Goal: Task Accomplishment & Management: Manage account settings

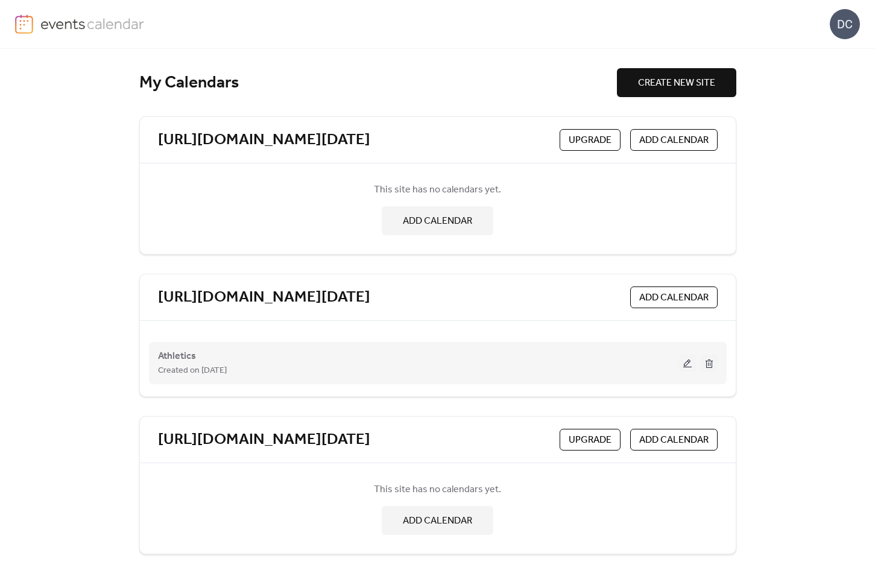
click at [684, 366] on button at bounding box center [687, 363] width 17 height 18
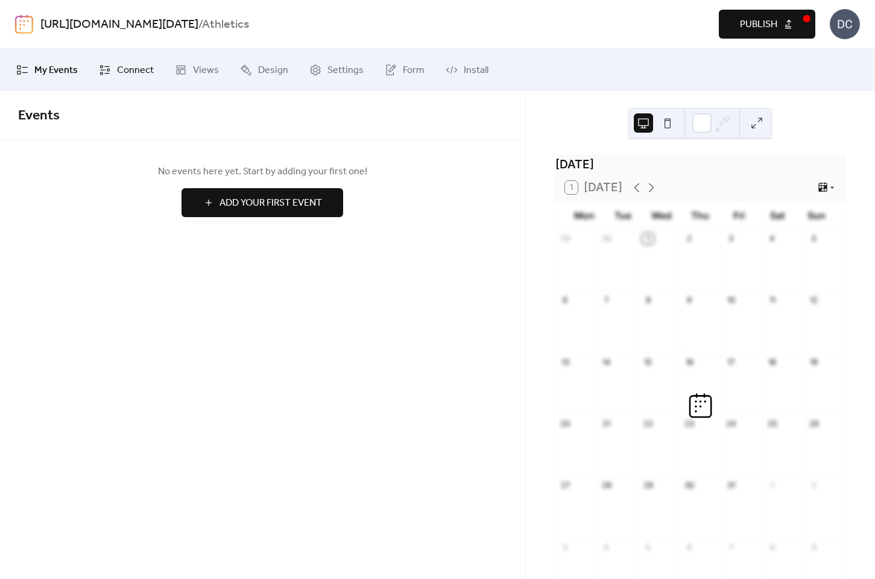
click at [115, 74] on link "Connect" at bounding box center [126, 70] width 73 height 33
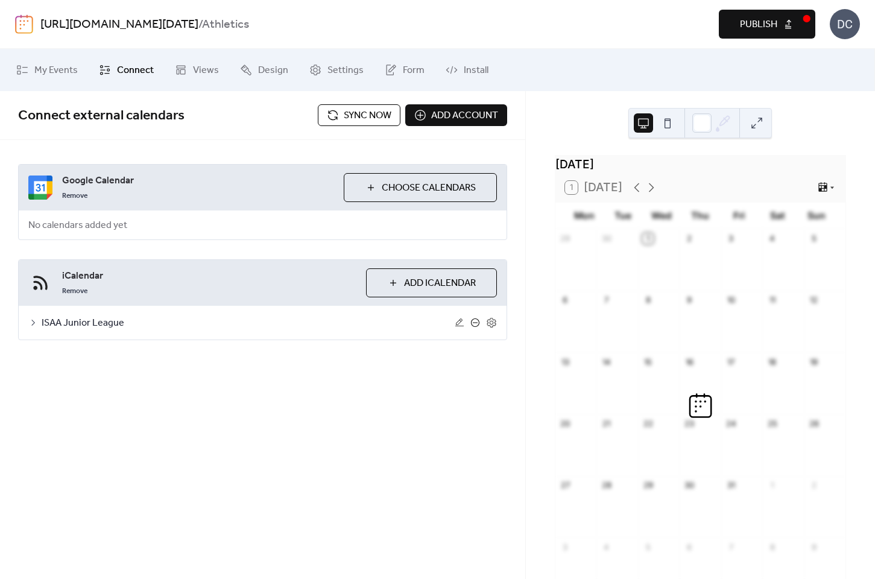
click at [476, 322] on icon at bounding box center [475, 322] width 5 height 1
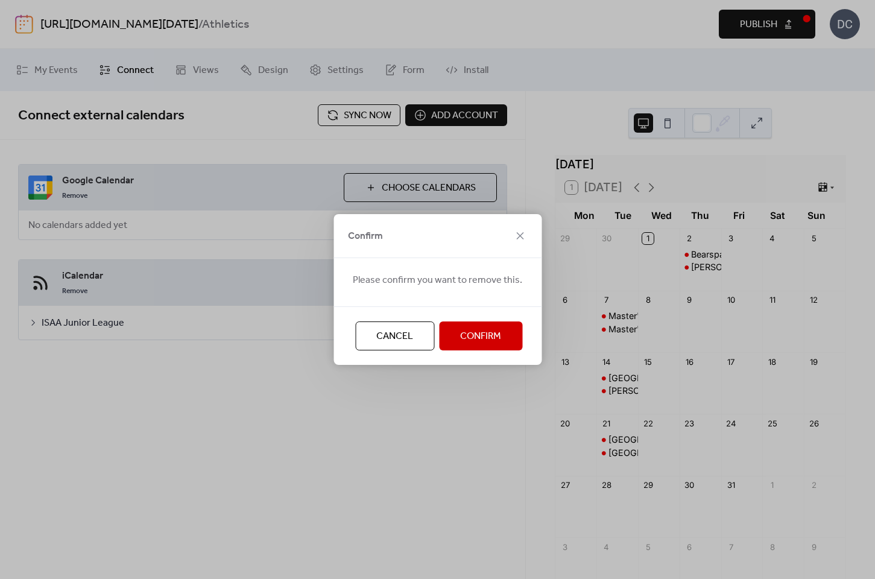
click at [473, 329] on span "Confirm" at bounding box center [480, 336] width 41 height 14
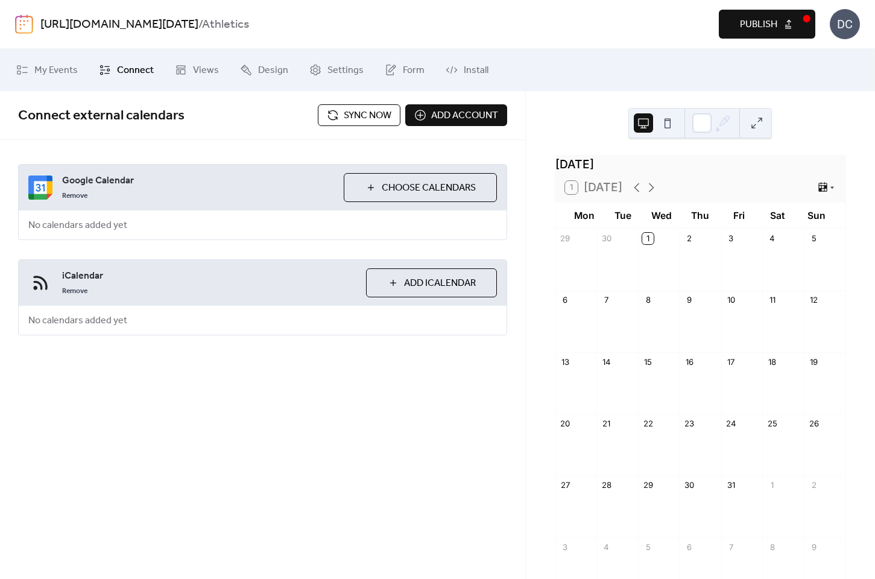
click at [442, 181] on span "Choose Calendars" at bounding box center [429, 188] width 94 height 14
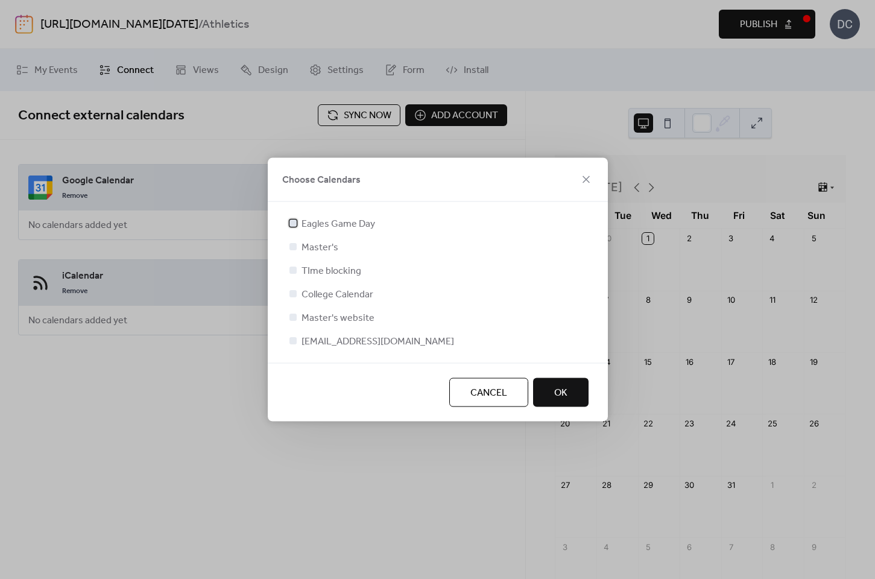
click at [293, 222] on div at bounding box center [292, 222] width 7 height 7
click at [555, 398] on span "OK" at bounding box center [560, 393] width 13 height 14
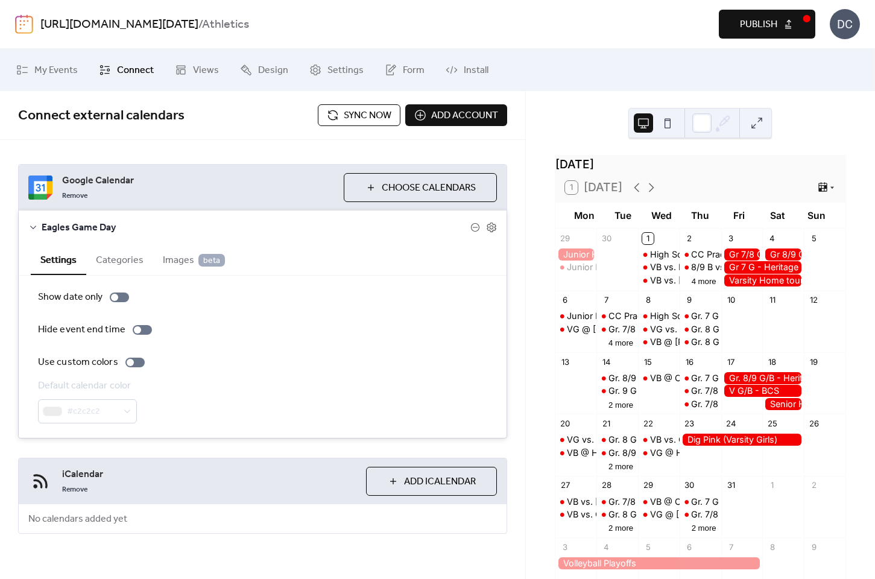
click at [124, 259] on button "Categories" at bounding box center [119, 259] width 67 height 30
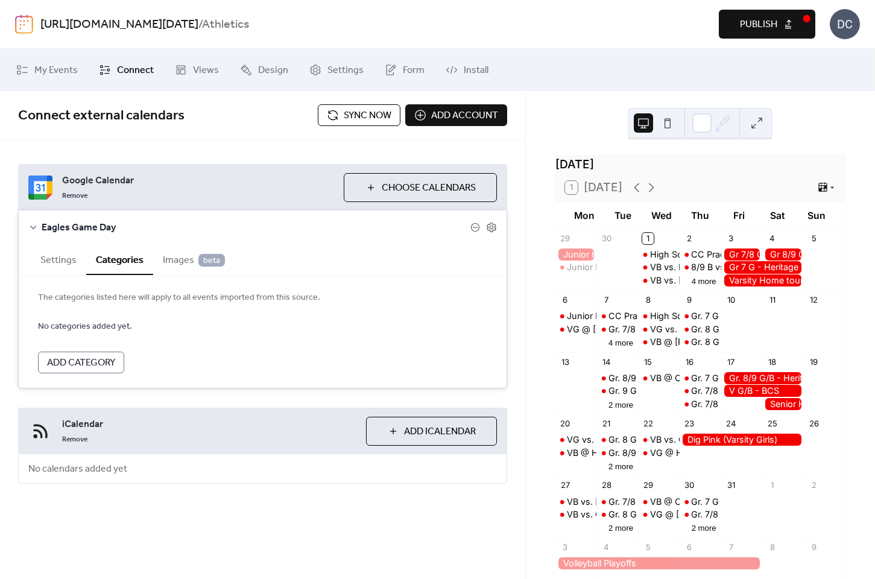
click at [174, 262] on span "Images beta" at bounding box center [194, 260] width 62 height 14
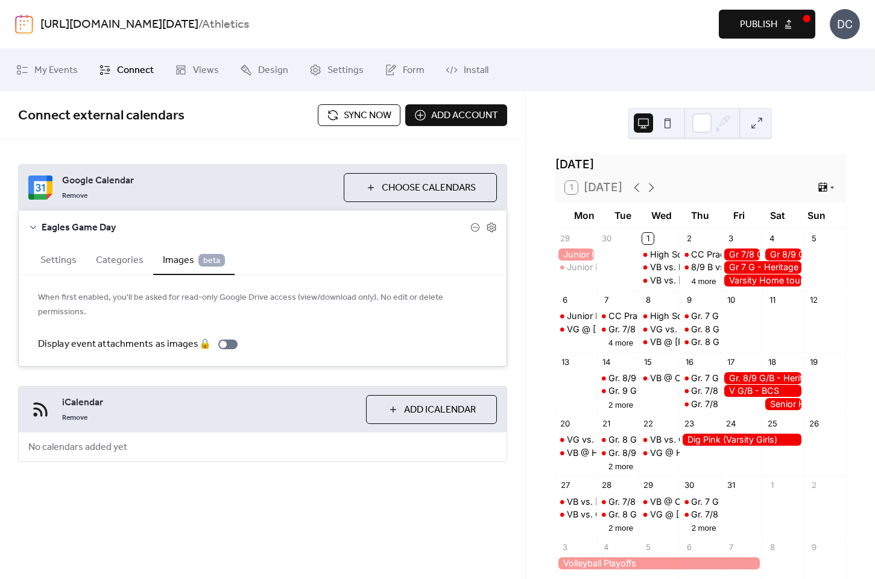
click at [126, 257] on button "Categories" at bounding box center [119, 259] width 67 height 30
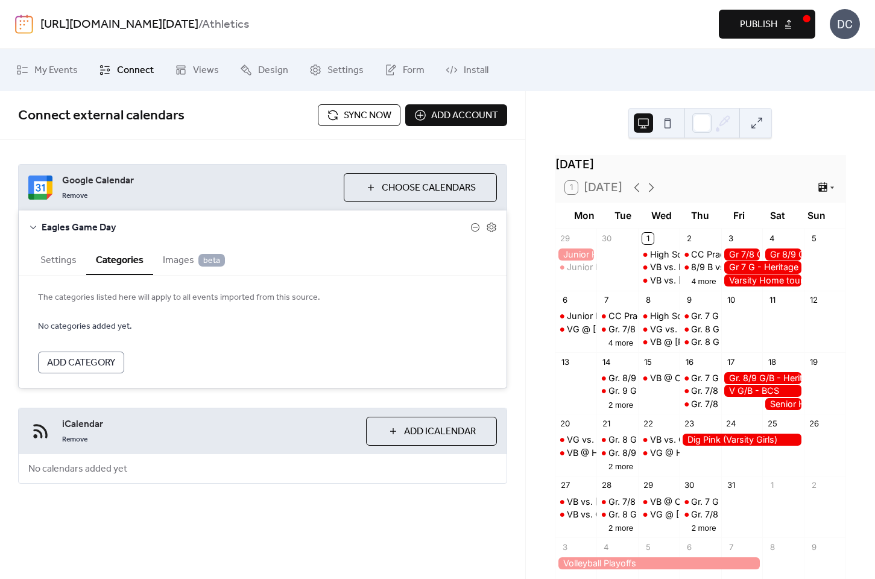
click at [49, 262] on button "Settings" at bounding box center [58, 259] width 55 height 30
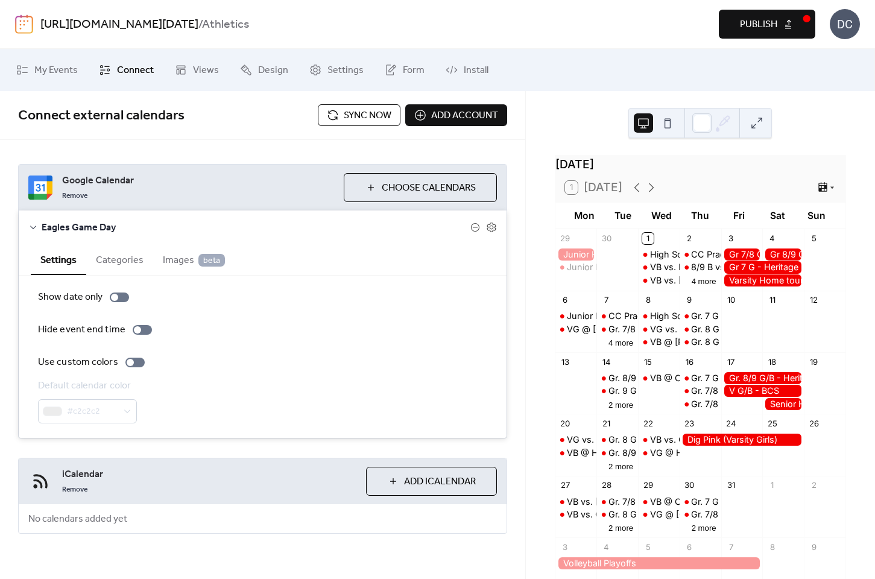
click at [784, 17] on button "Publish" at bounding box center [767, 24] width 96 height 29
click at [254, 74] on link "Design" at bounding box center [264, 70] width 66 height 33
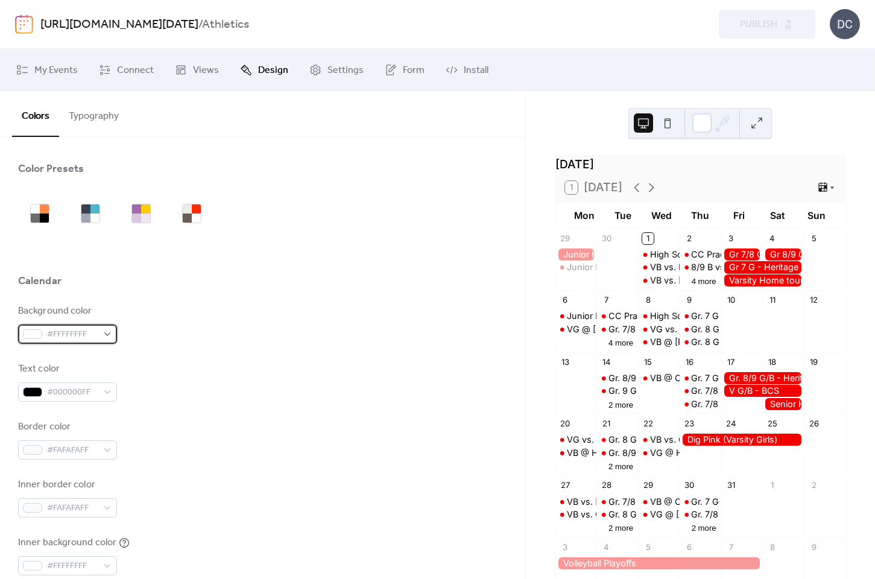
click at [104, 333] on div "#FFFFFFFF" at bounding box center [67, 333] width 99 height 19
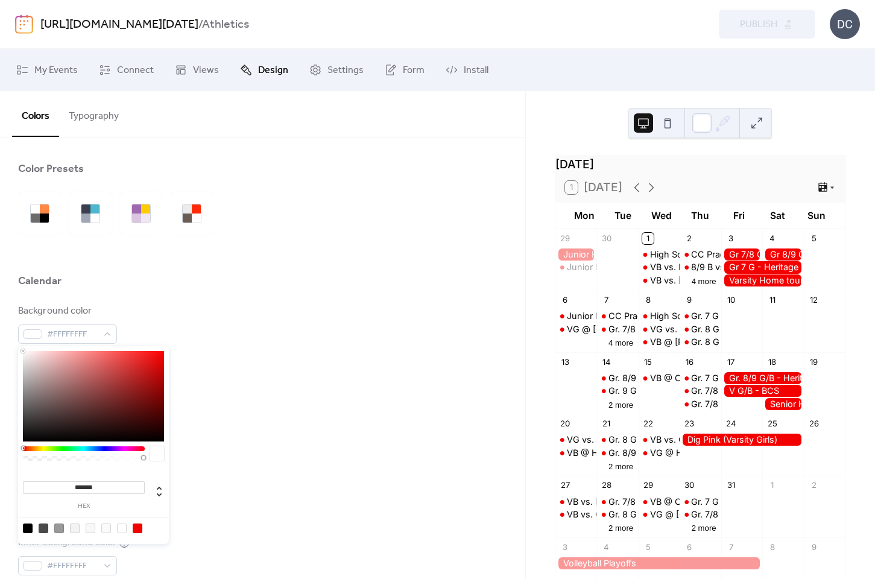
type input "***"
type input "*"
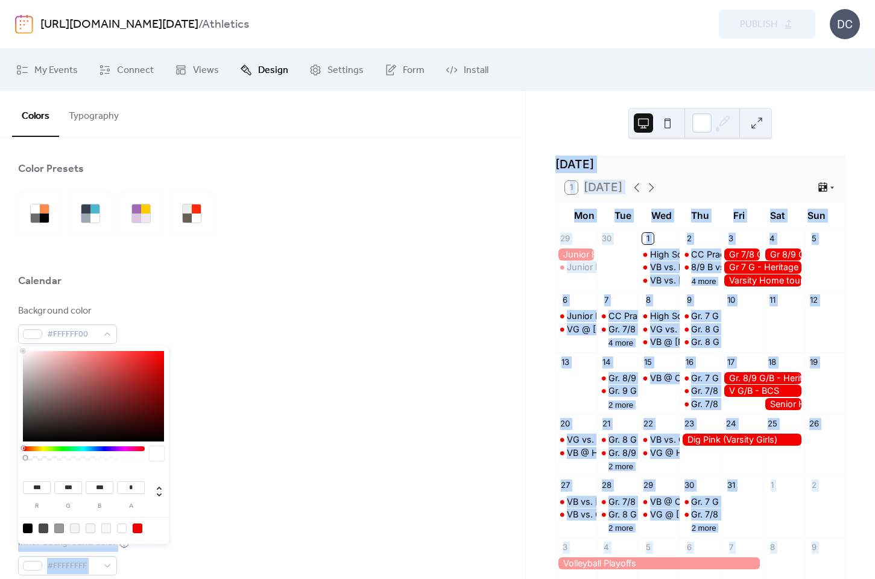
drag, startPoint x: 142, startPoint y: 459, endPoint x: 10, endPoint y: 450, distance: 132.3
click at [10, 450] on body "[URL][DOMAIN_NAME][DATE] / Athletics Preview Publish DC My Events Connect Views…" at bounding box center [437, 289] width 875 height 579
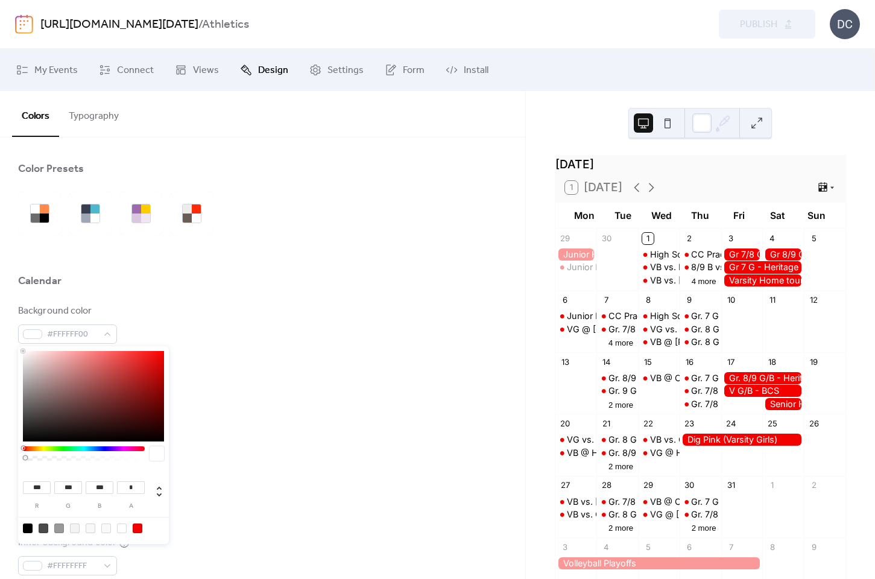
click at [294, 501] on div "Inner border color #FAFAFAFF" at bounding box center [262, 497] width 489 height 40
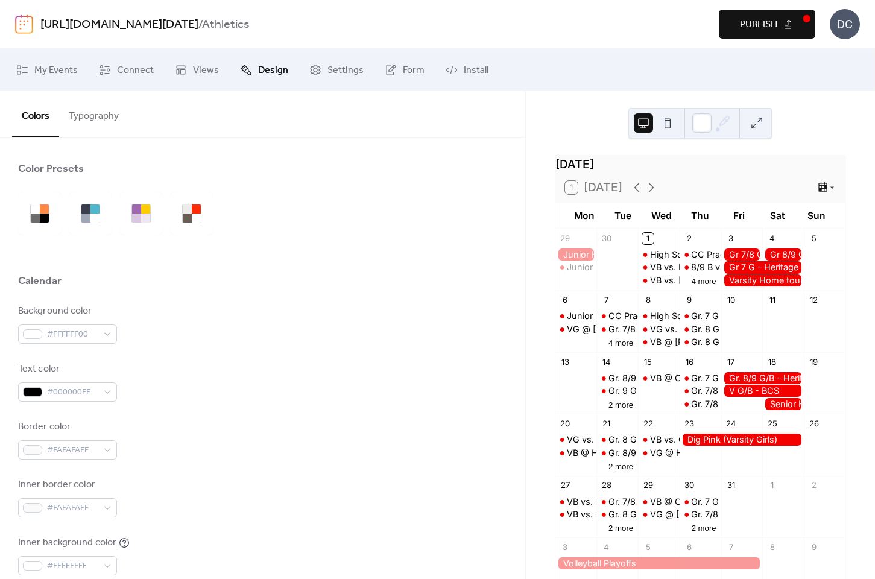
click at [749, 17] on span "Publish" at bounding box center [758, 24] width 37 height 14
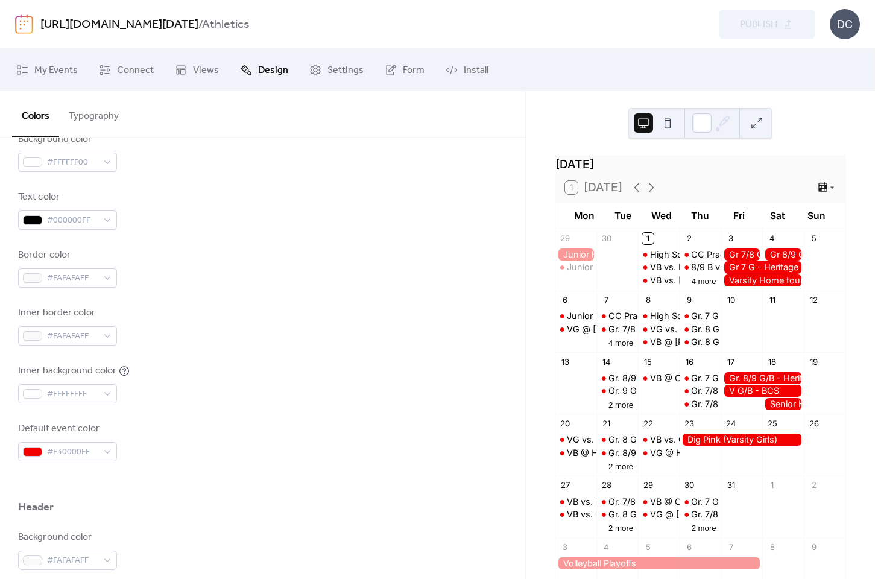
scroll to position [190, 0]
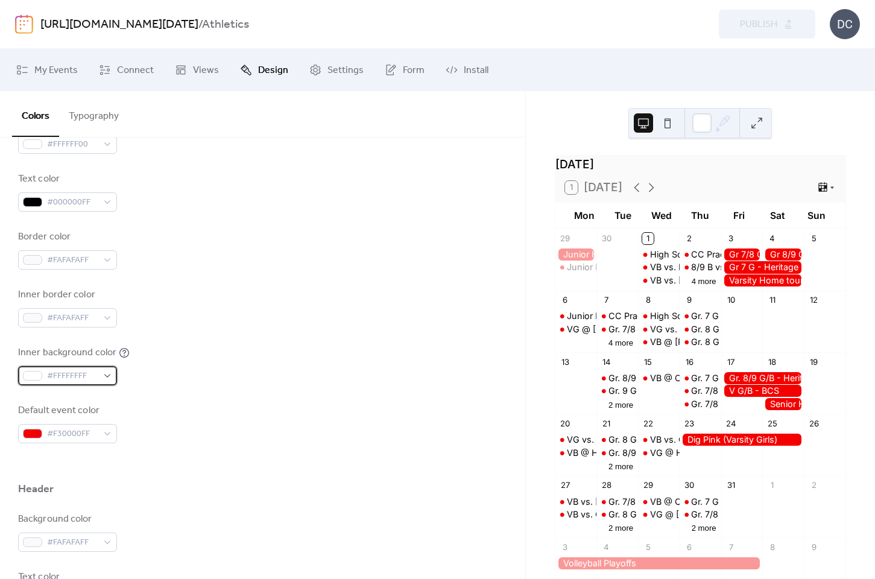
click at [107, 379] on div "#FFFFFFFF" at bounding box center [67, 375] width 99 height 19
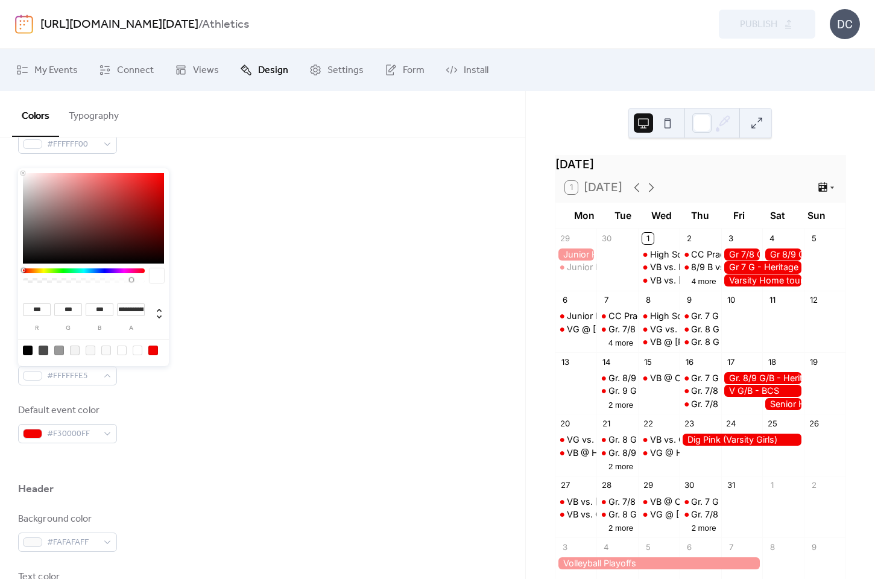
type input "***"
type input "*"
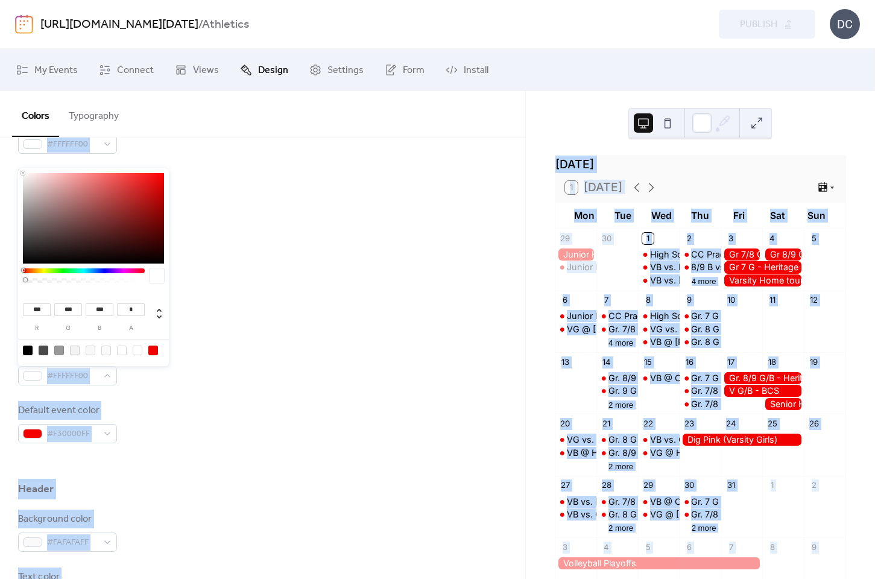
drag, startPoint x: 145, startPoint y: 280, endPoint x: -74, endPoint y: 262, distance: 219.0
click at [0, 262] on html "[URL][DOMAIN_NAME][DATE] / Athletics Preview Publish DC My Events Connect Views…" at bounding box center [437, 289] width 875 height 579
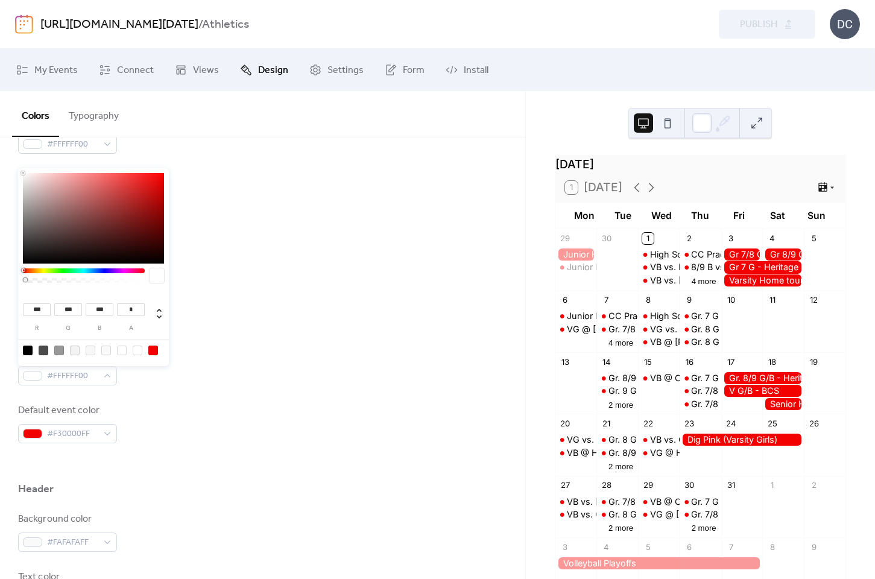
click at [238, 355] on div "Inner background color #FFFFFF00" at bounding box center [262, 365] width 489 height 40
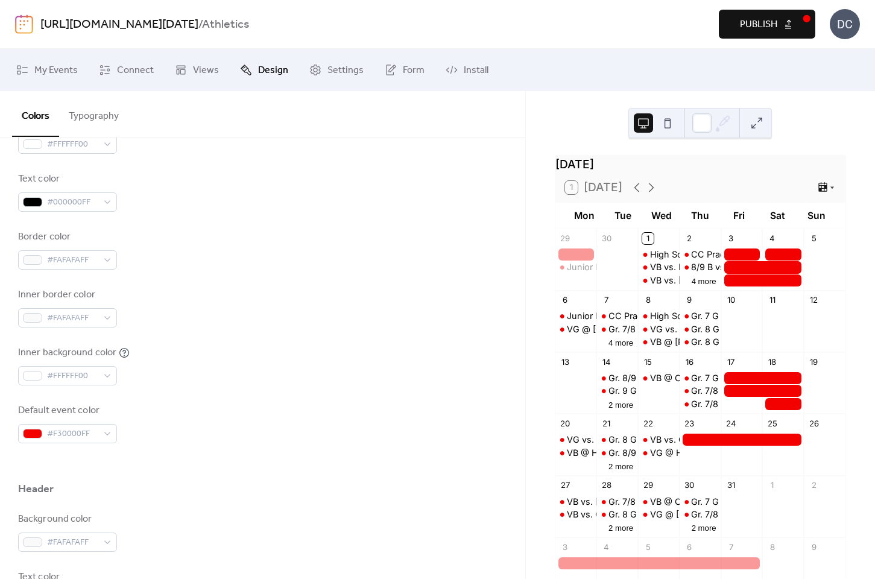
click at [789, 14] on button "Publish" at bounding box center [767, 24] width 96 height 29
click at [297, 365] on div "Inner background color #FFFFFF00" at bounding box center [262, 365] width 489 height 40
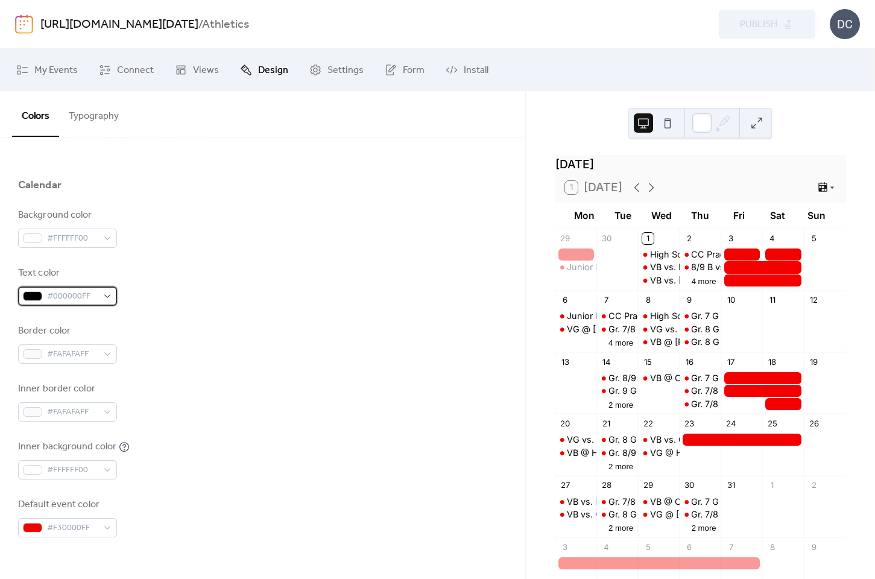
click at [101, 303] on div "#000000FF" at bounding box center [67, 295] width 99 height 19
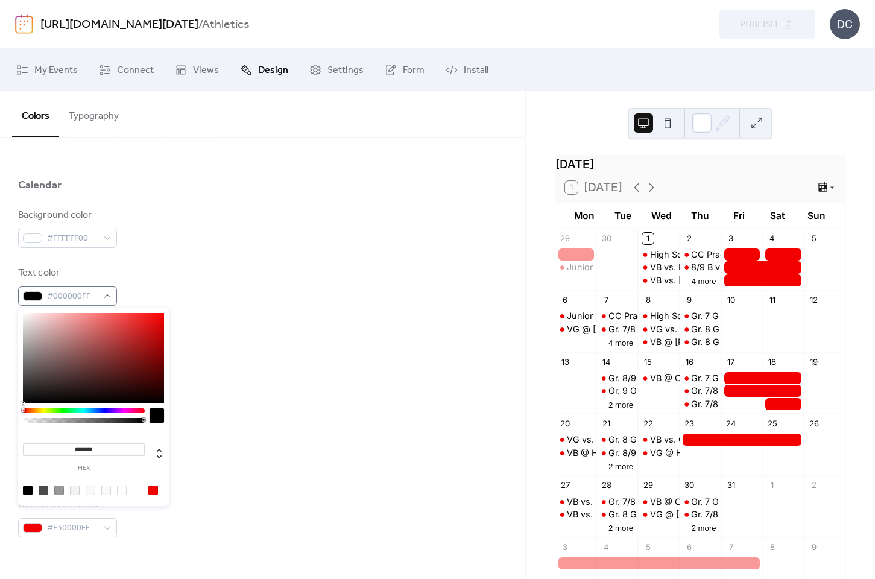
type input "*******"
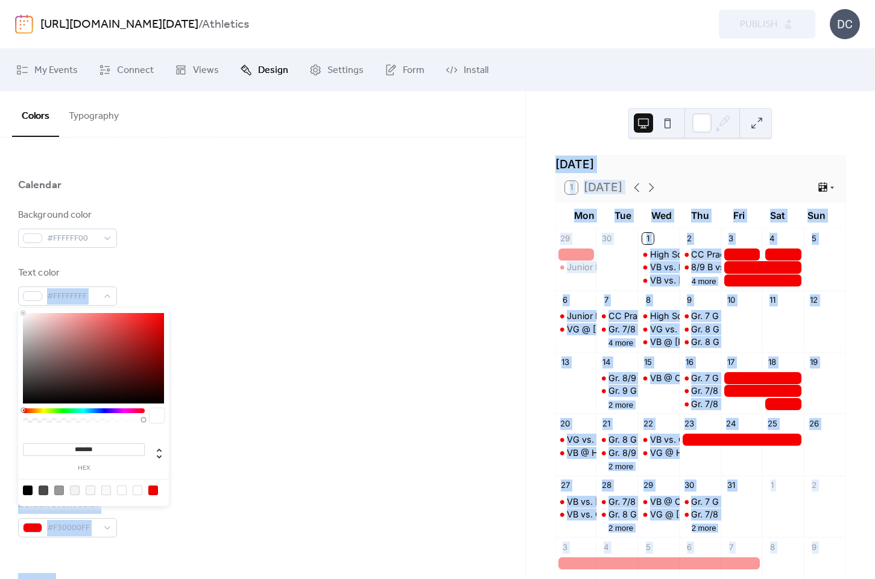
drag, startPoint x: 77, startPoint y: 377, endPoint x: 20, endPoint y: 283, distance: 110.6
click at [20, 283] on body "[URL][DOMAIN_NAME][DATE] / Athletics Preview Publish DC My Events Connect Views…" at bounding box center [437, 289] width 875 height 579
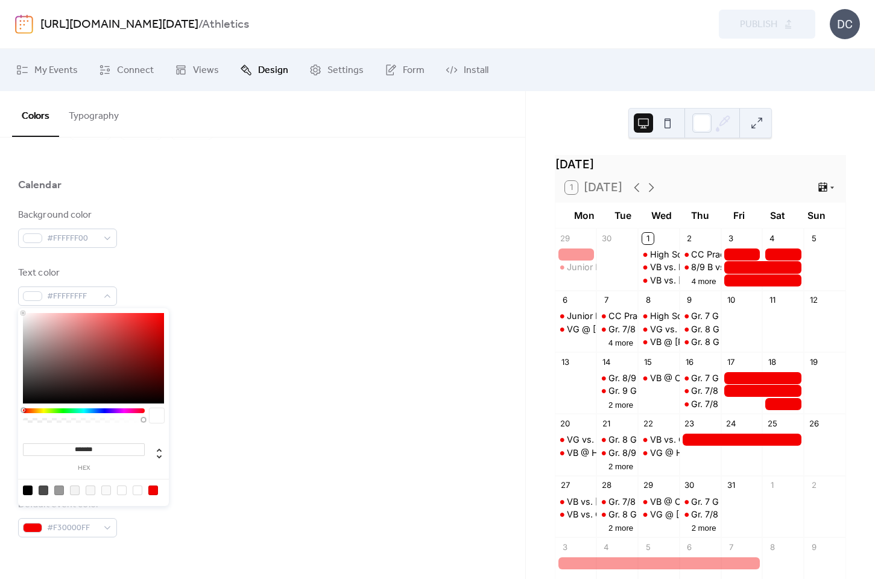
click at [282, 342] on div "Border color #FAFAFAFF" at bounding box center [262, 344] width 489 height 40
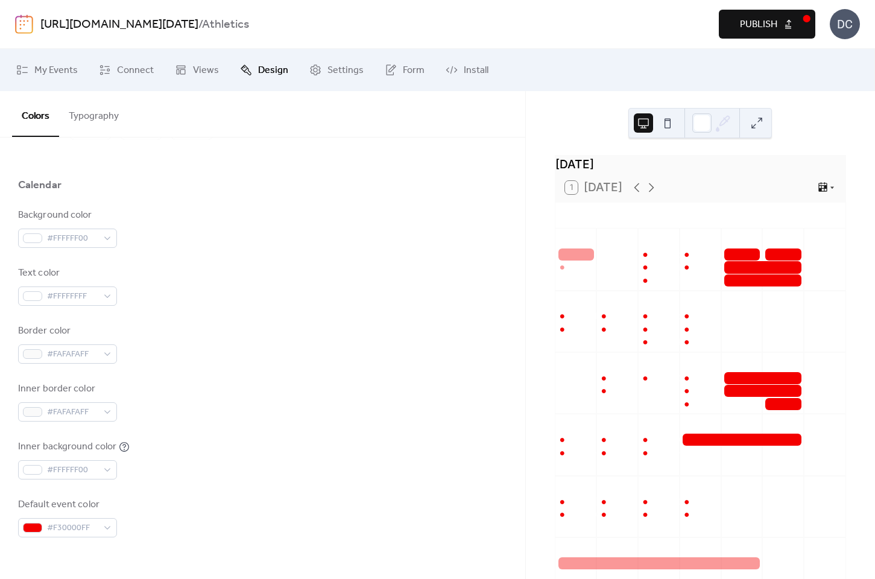
click at [771, 18] on span "Publish" at bounding box center [758, 24] width 37 height 14
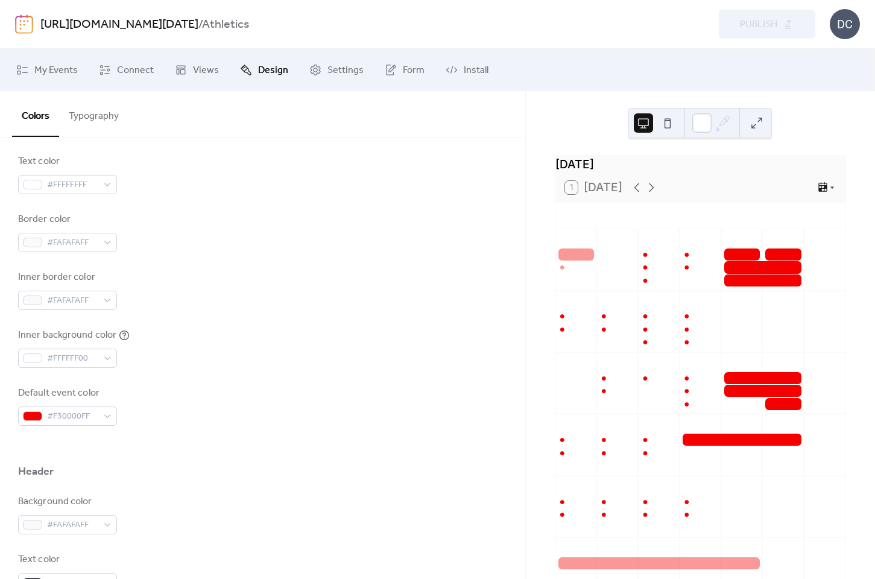
scroll to position [212, 0]
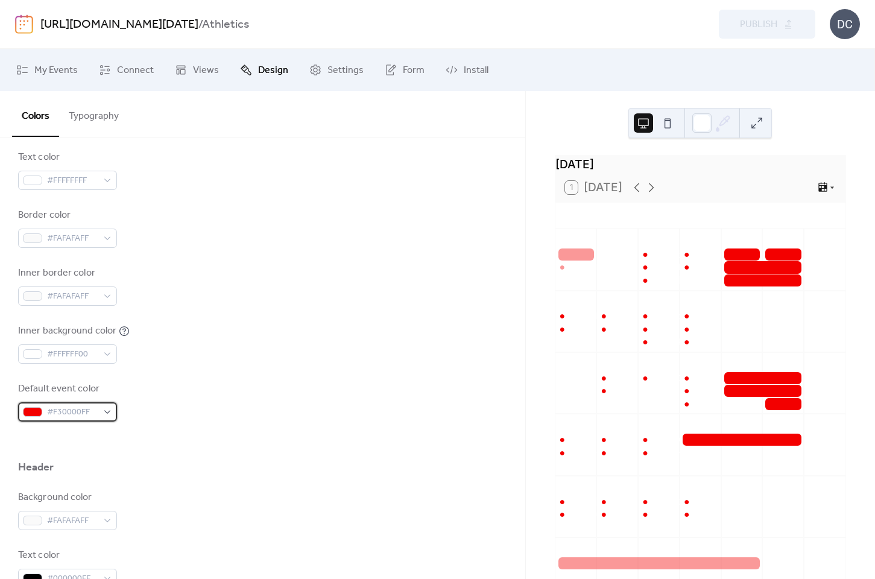
click at [112, 407] on div "#F30000FF" at bounding box center [67, 411] width 99 height 19
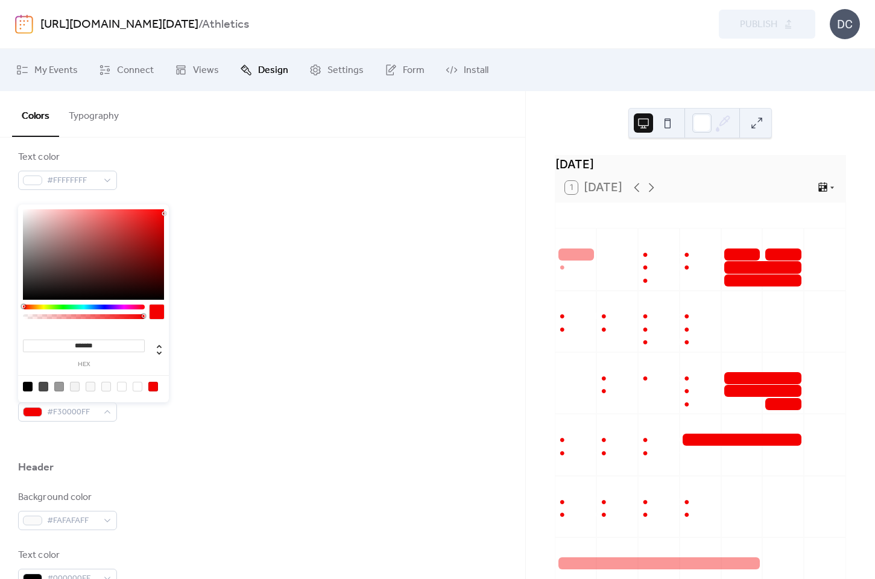
type input "***"
type input "**********"
drag, startPoint x: 140, startPoint y: 316, endPoint x: 83, endPoint y: 319, distance: 56.7
click at [83, 319] on div at bounding box center [84, 314] width 122 height 21
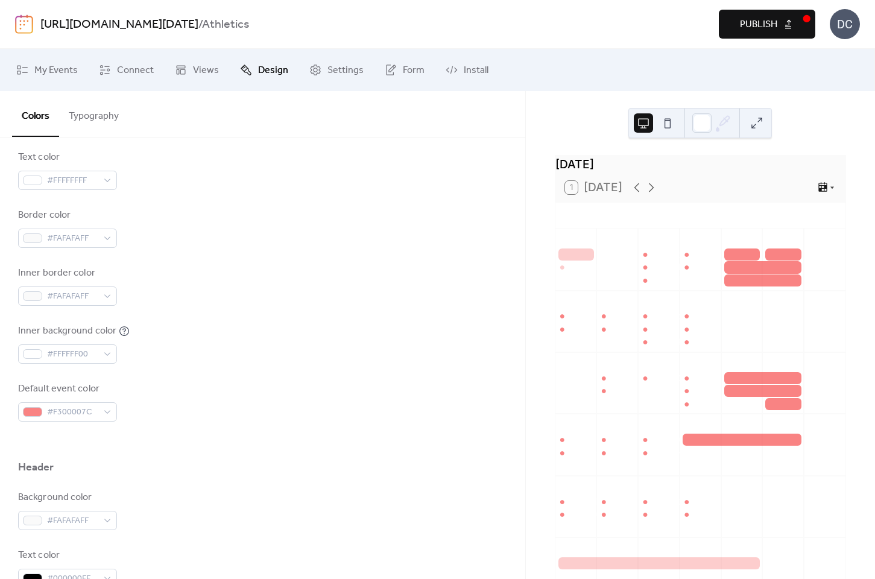
click at [779, 69] on ul "My Events Connect Views Design Settings Form Install" at bounding box center [437, 70] width 860 height 33
click at [777, 27] on span "Publish" at bounding box center [758, 24] width 37 height 14
click at [200, 203] on div "Background color #FFFFFF00 Text color #FFFFFFFF Border color #FAFAFAFF Inner bo…" at bounding box center [262, 256] width 489 height 329
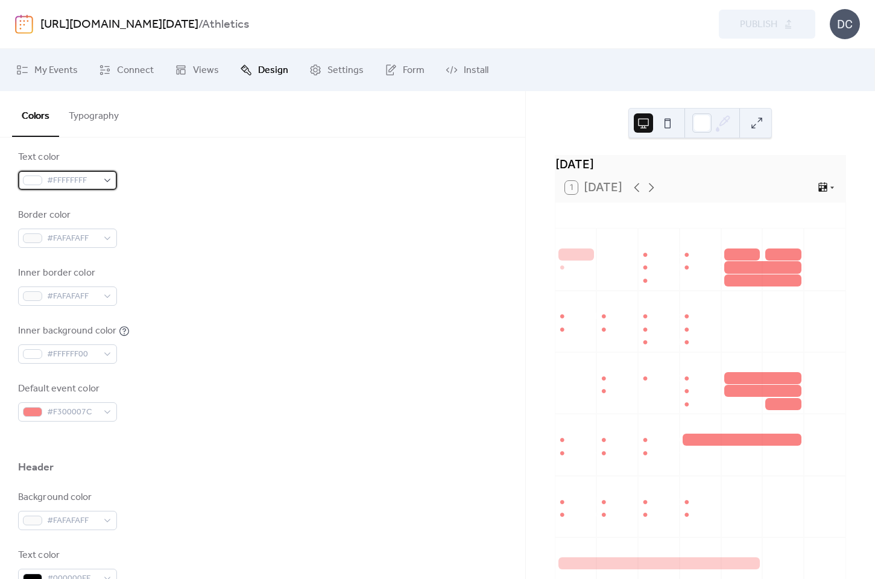
click at [101, 177] on div "#FFFFFFFF" at bounding box center [67, 180] width 99 height 19
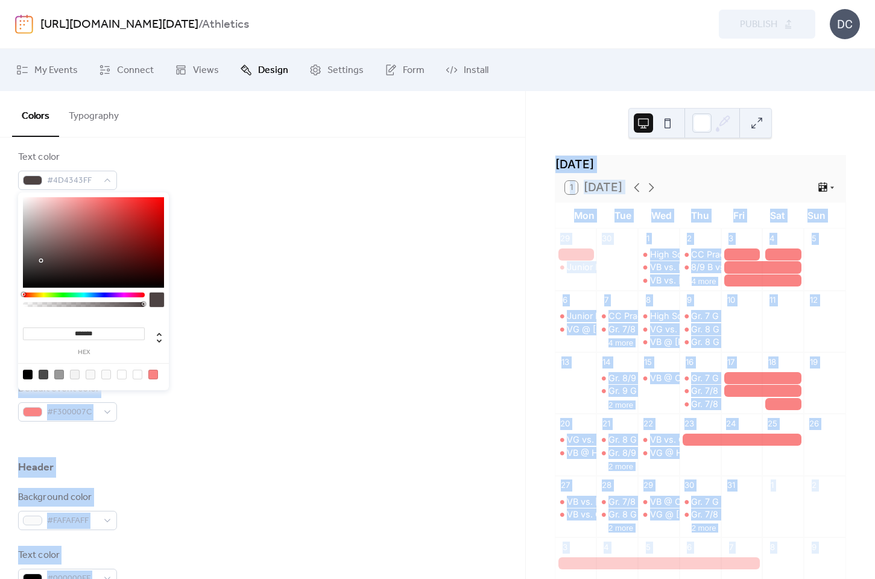
type input "*******"
drag, startPoint x: 75, startPoint y: 235, endPoint x: -13, endPoint y: 314, distance: 117.8
click at [0, 314] on html "[URL][DOMAIN_NAME][DATE] / Athletics Preview Publish DC My Events Connect Views…" at bounding box center [437, 289] width 875 height 579
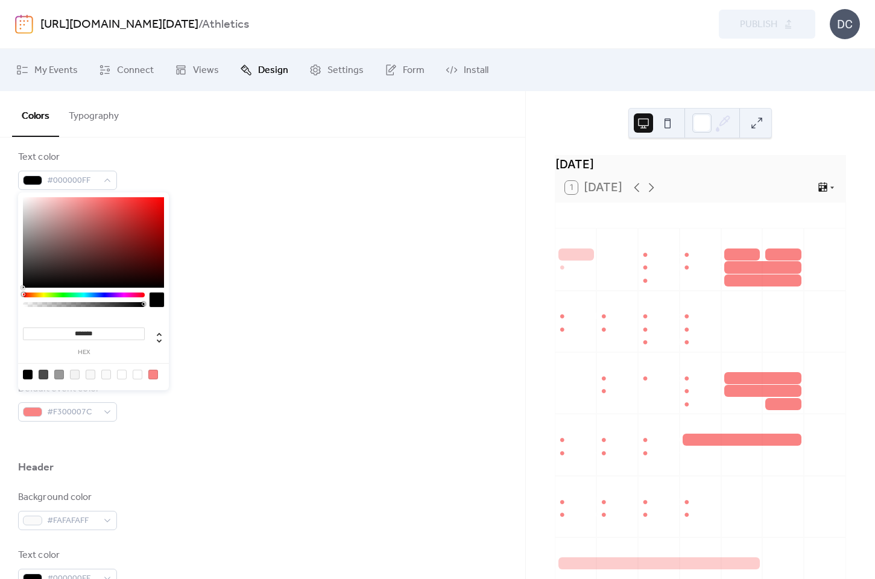
click at [242, 304] on div "Inner border color #FAFAFAFF" at bounding box center [262, 286] width 489 height 40
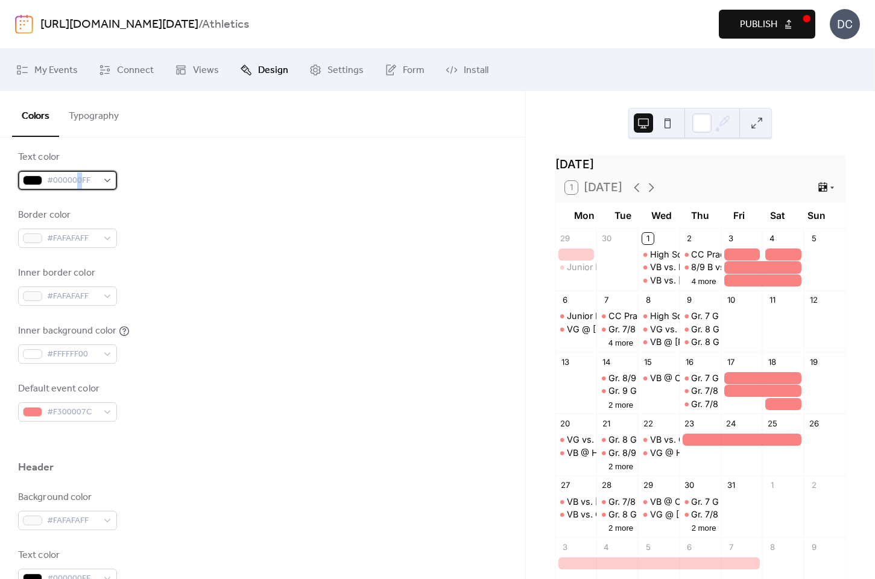
click at [77, 178] on span "#000000FF" at bounding box center [72, 181] width 51 height 14
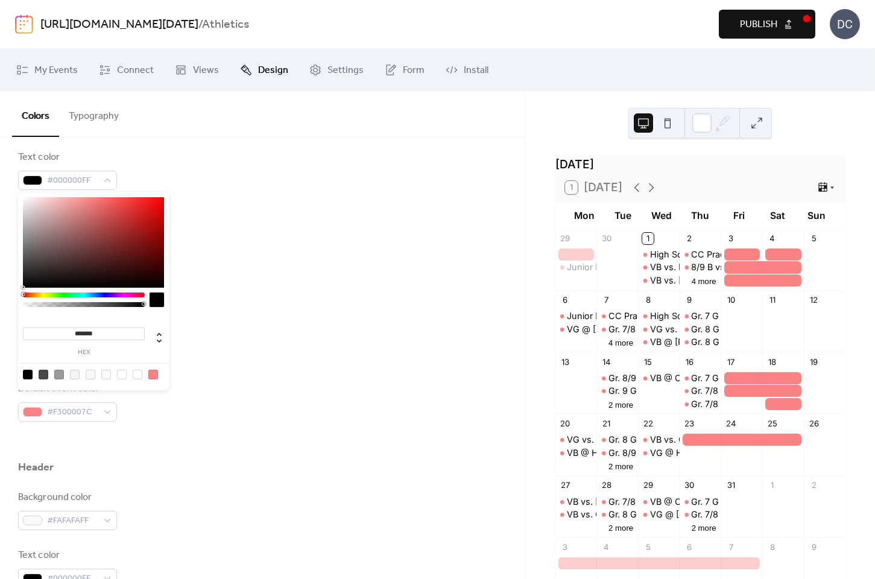
click at [49, 334] on input "*******" at bounding box center [84, 333] width 122 height 13
type input "******"
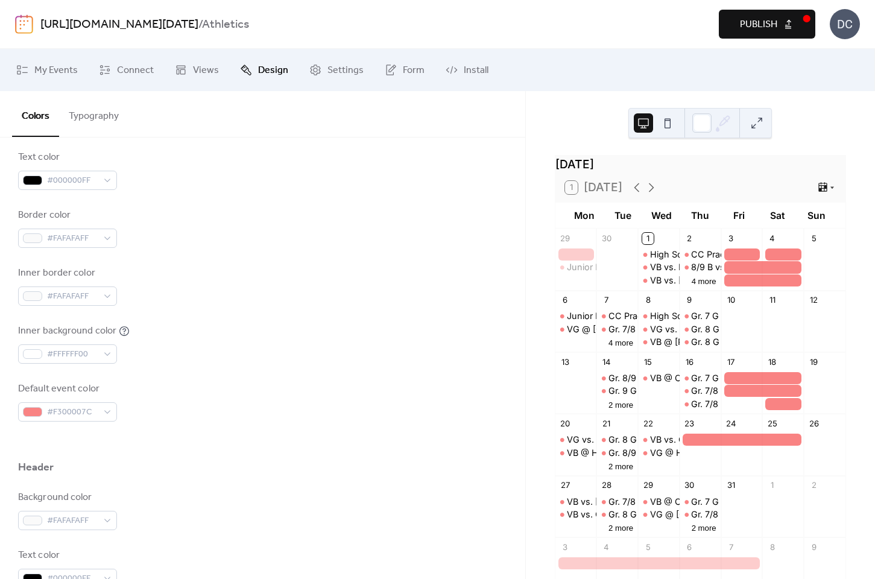
click at [549, 384] on div "[DATE] 1 [DATE] Mon Tue Wed Thu Fri Sat Sun 29 Junior High Race #2 - [GEOGRAPHI…" at bounding box center [700, 398] width 310 height 486
click at [58, 349] on span "#FFFFFF00" at bounding box center [72, 354] width 51 height 14
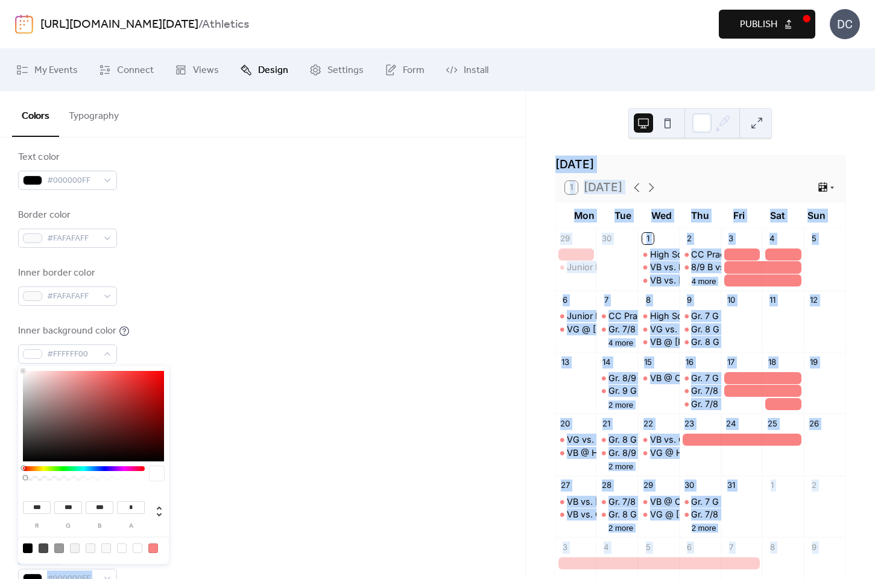
drag, startPoint x: 23, startPoint y: 476, endPoint x: 186, endPoint y: 503, distance: 165.0
click at [186, 503] on body "[URL][DOMAIN_NAME][DATE] / Athletics Preview Publish DC My Events Connect Views…" at bounding box center [437, 289] width 875 height 579
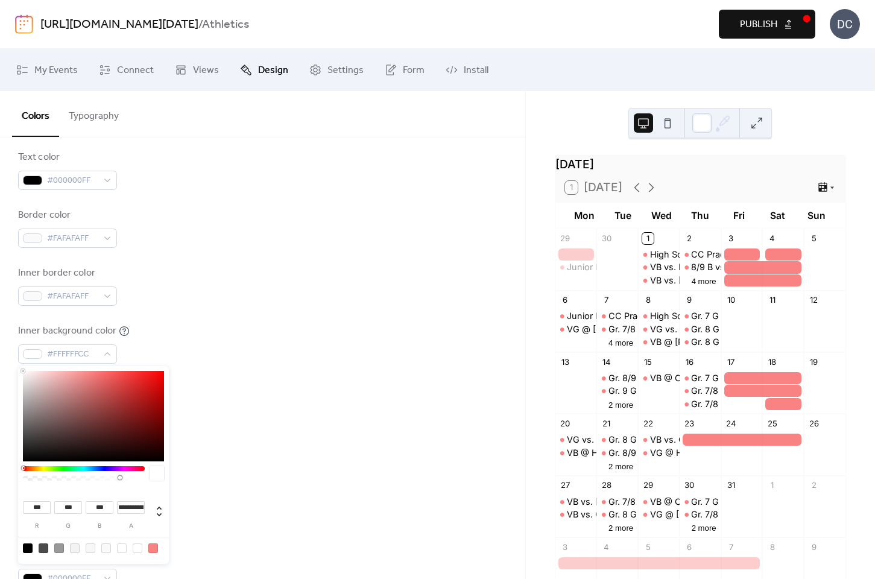
type input "*"
drag, startPoint x: 119, startPoint y: 477, endPoint x: 163, endPoint y: 488, distance: 44.7
click at [163, 488] on div "*** r *** g *** b * a" at bounding box center [93, 465] width 151 height 198
click at [278, 486] on div at bounding box center [262, 485] width 489 height 10
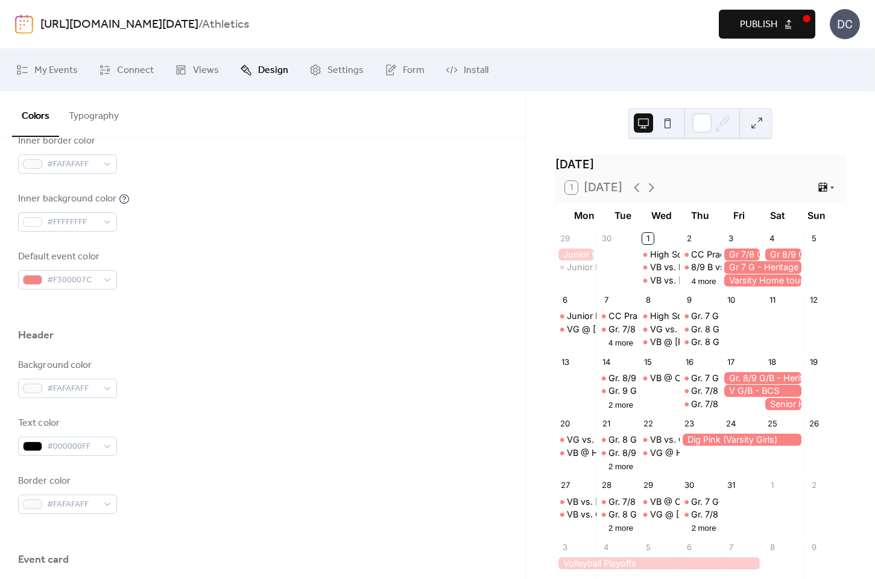
scroll to position [350, 0]
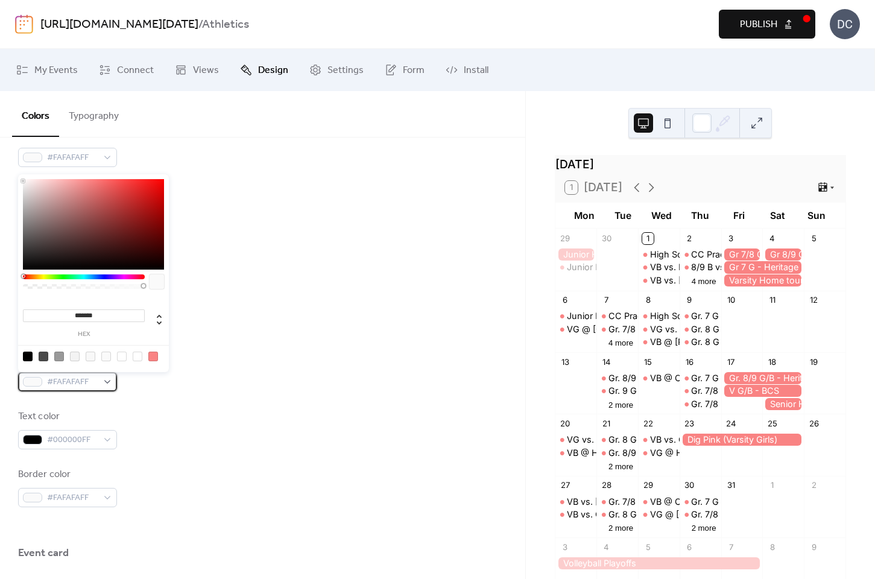
click at [37, 380] on div at bounding box center [32, 382] width 19 height 10
type input "***"
type input "*"
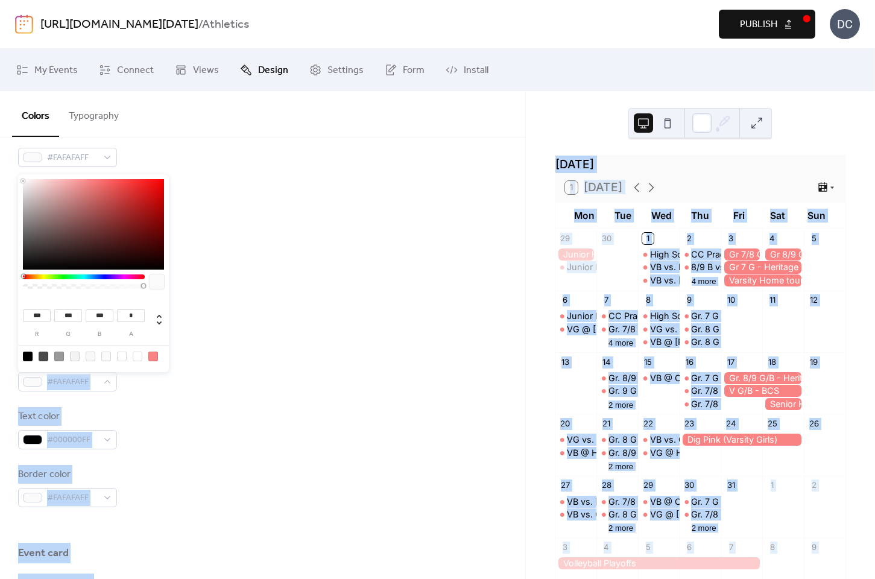
drag, startPoint x: 143, startPoint y: 286, endPoint x: 202, endPoint y: 299, distance: 60.5
click at [200, 298] on body "[URL][DOMAIN_NAME][DATE] / Athletics Preview Publish DC My Events Connect Views…" at bounding box center [437, 289] width 875 height 579
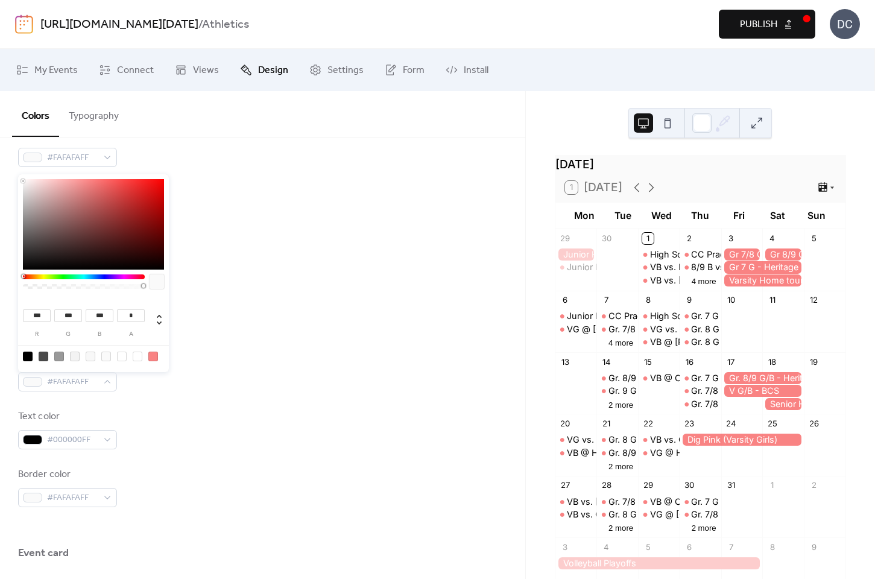
click at [218, 371] on div "Background color #FAFAFAFF" at bounding box center [262, 371] width 489 height 40
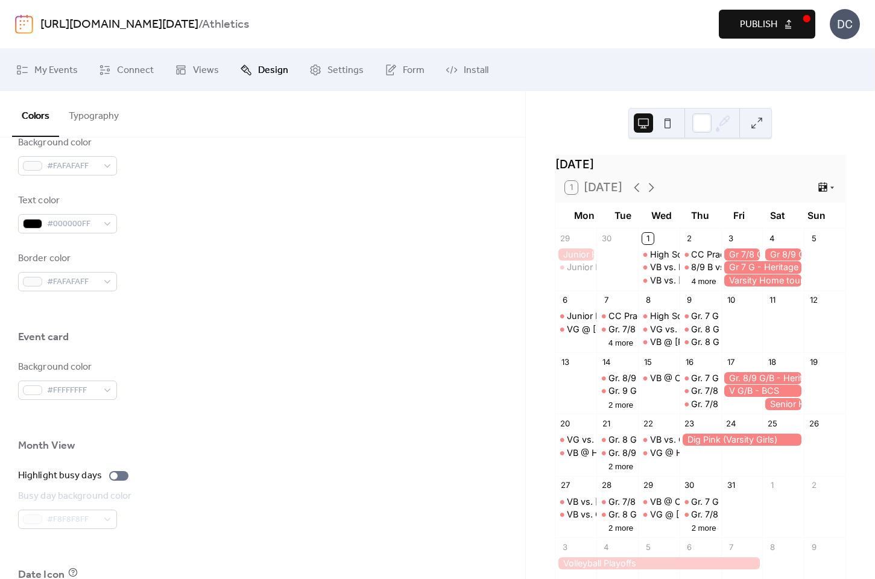
scroll to position [570, 0]
click at [108, 386] on div "#FFFFFFFF" at bounding box center [67, 386] width 99 height 19
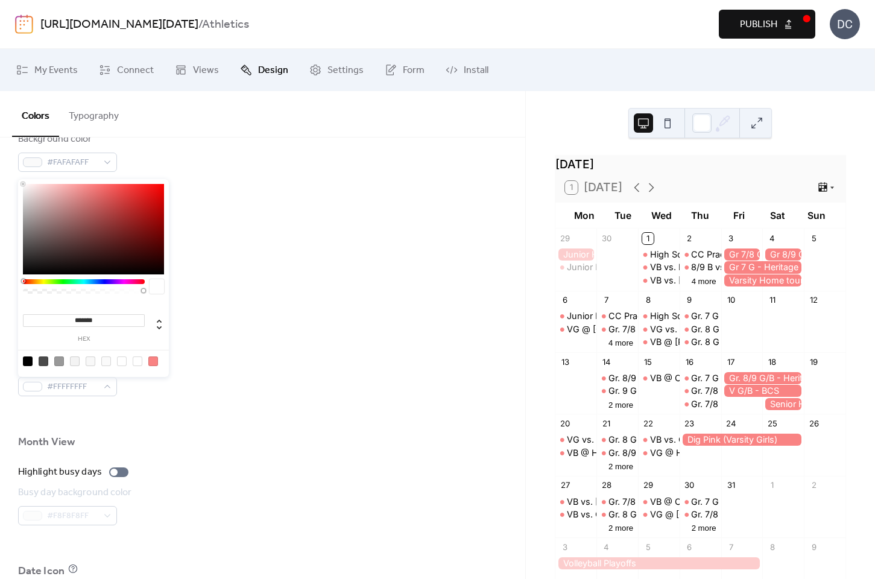
click at [175, 411] on div at bounding box center [262, 415] width 489 height 39
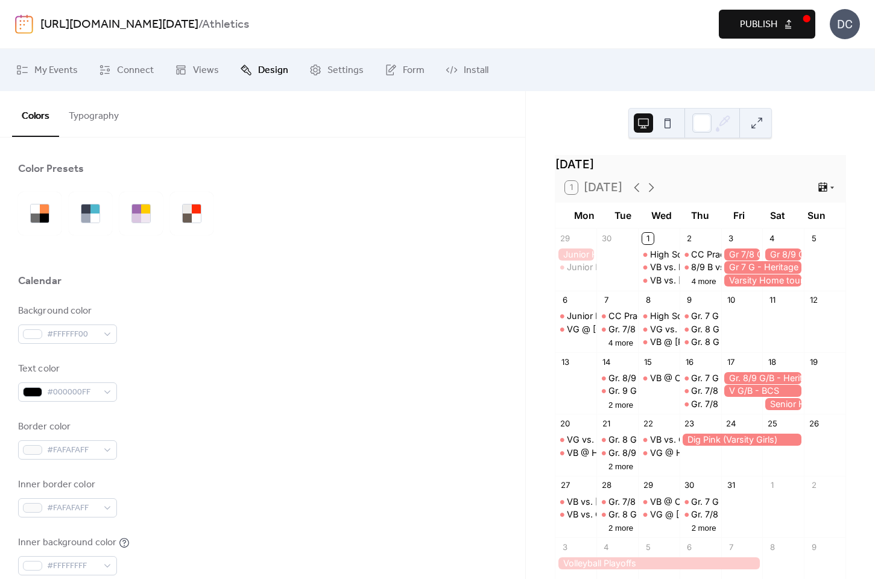
scroll to position [0, 0]
click at [780, 25] on button "Publish" at bounding box center [767, 24] width 96 height 29
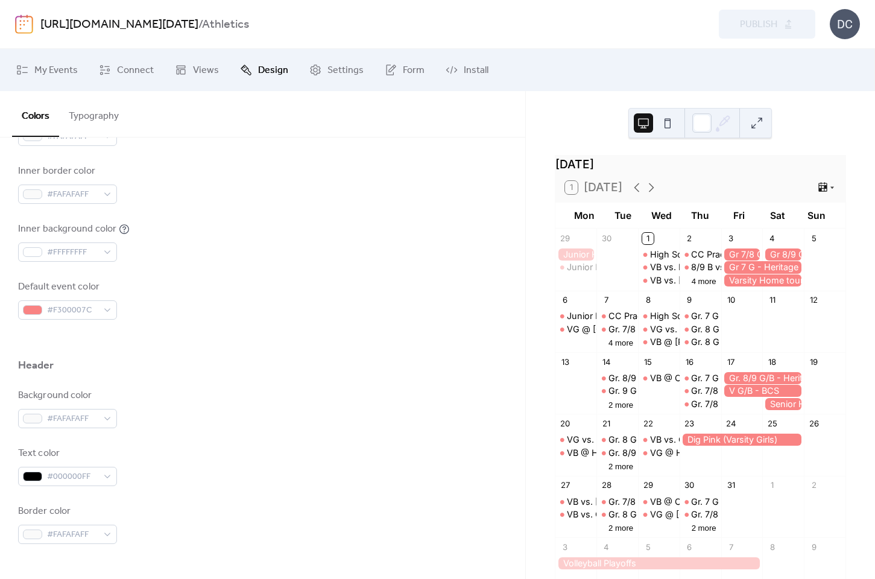
scroll to position [313, 0]
click at [109, 307] on div "#F300007C" at bounding box center [67, 309] width 99 height 19
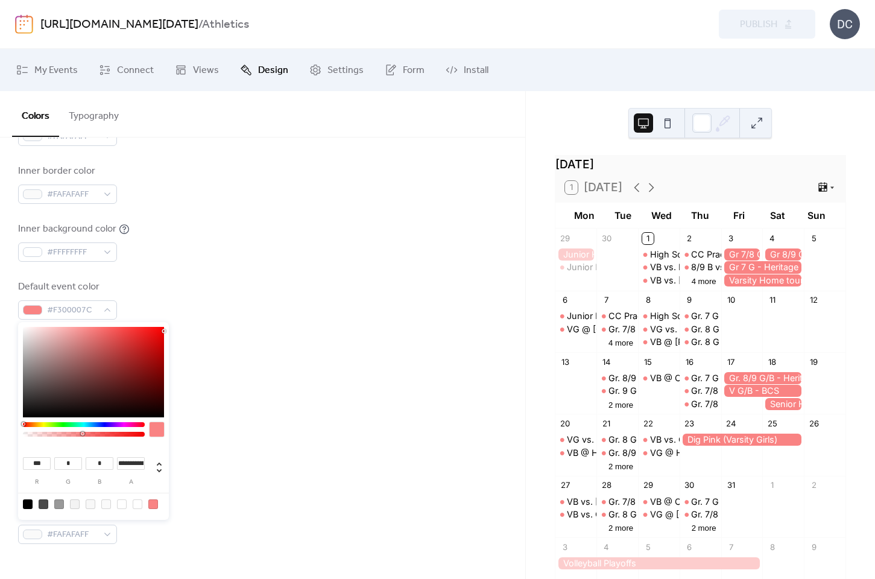
type input "*"
drag, startPoint x: 83, startPoint y: 434, endPoint x: 162, endPoint y: 436, distance: 79.6
click at [162, 436] on div at bounding box center [93, 432] width 141 height 21
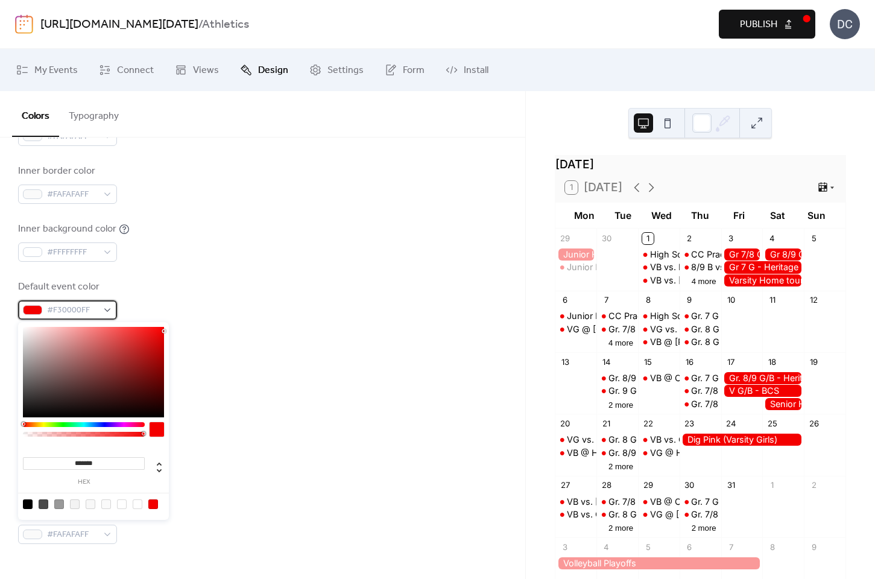
click at [72, 309] on span "#F30000FF" at bounding box center [72, 310] width 51 height 14
click at [237, 336] on div at bounding box center [262, 338] width 489 height 39
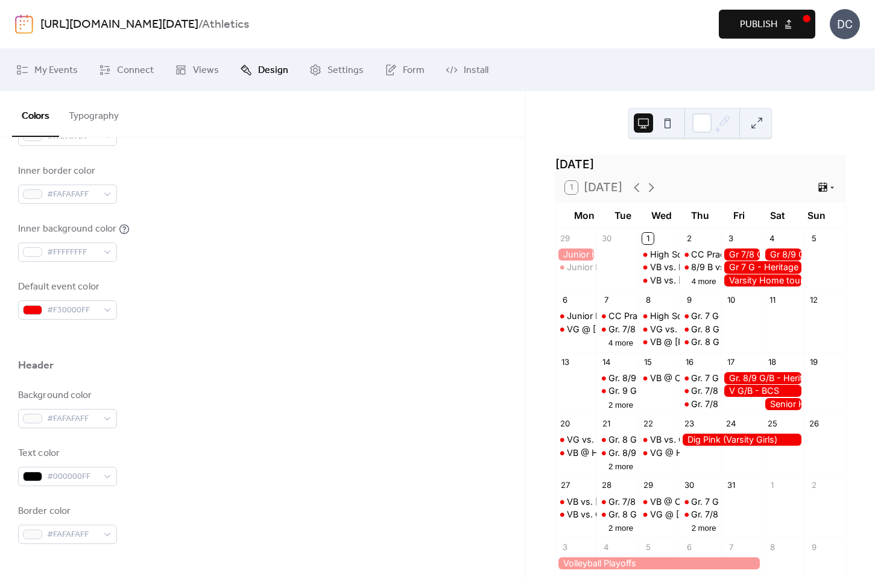
click at [773, 31] on span "Publish" at bounding box center [758, 24] width 37 height 14
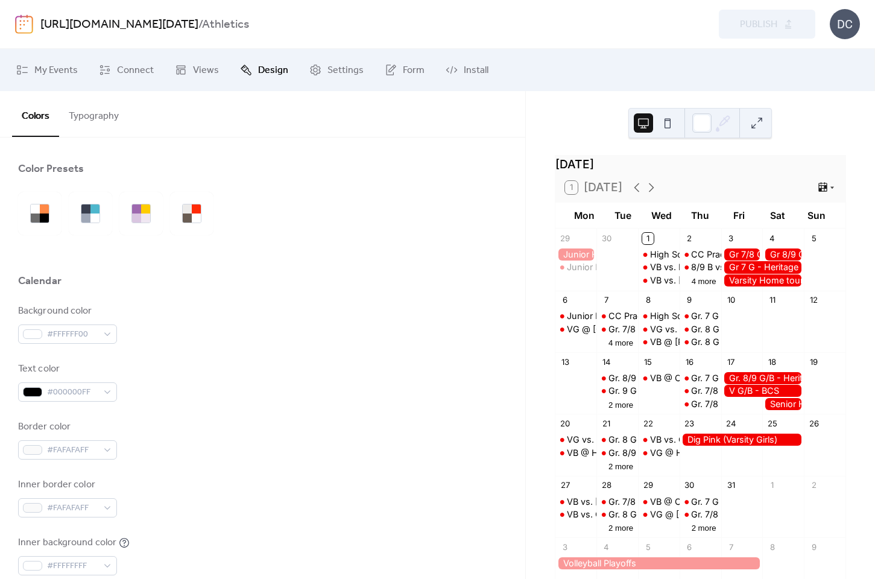
scroll to position [0, 0]
click at [105, 109] on button "Typography" at bounding box center [93, 113] width 69 height 45
